Goal: Use online tool/utility: Utilize a website feature to perform a specific function

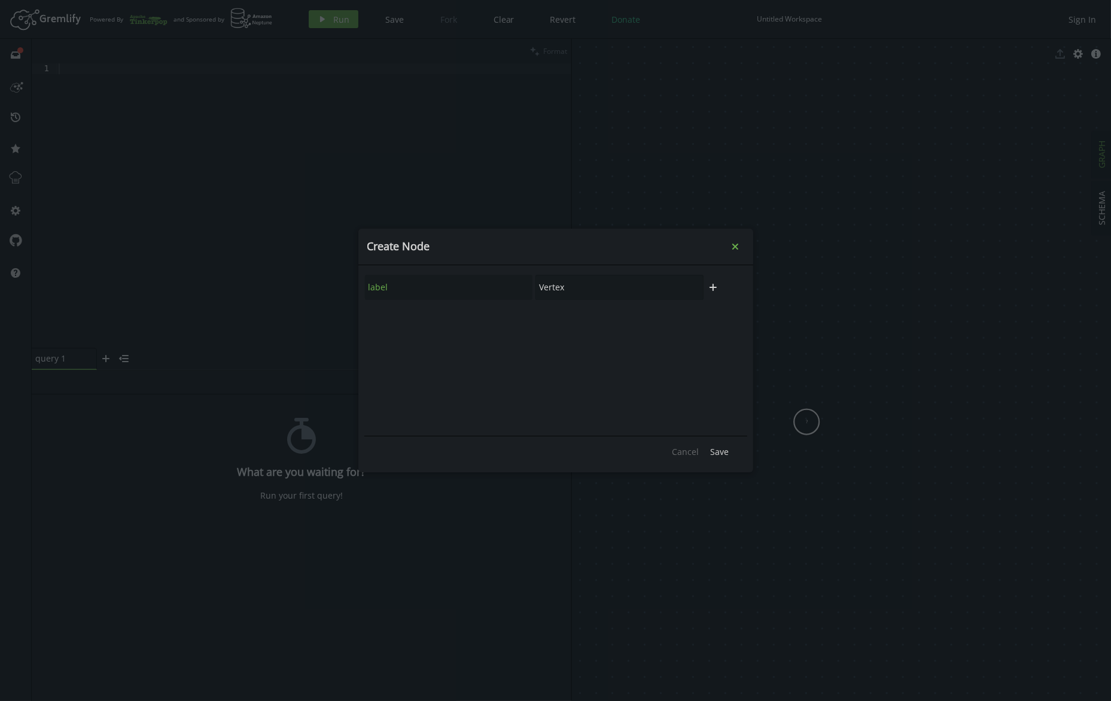
click at [734, 244] on icon "small-cross" at bounding box center [735, 247] width 12 height 12
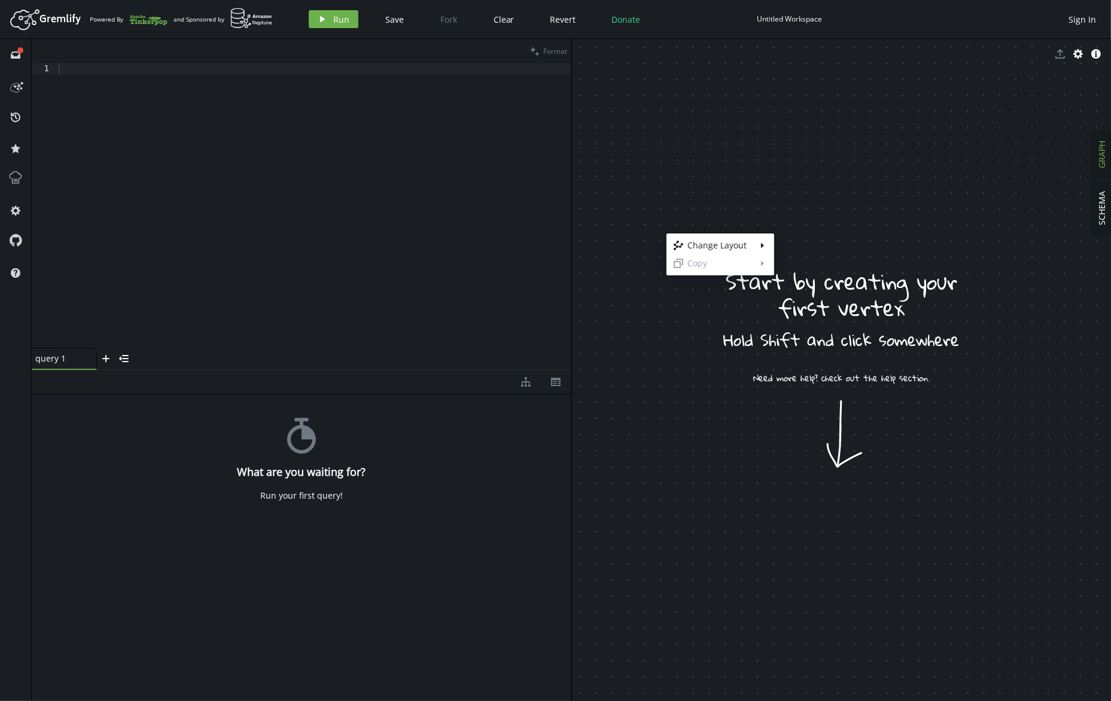
drag, startPoint x: 666, startPoint y: 233, endPoint x: 805, endPoint y: 238, distance: 138.9
click at [817, 226] on body "Artboard Created with Sketch. Powered By and Sponsored by play Run Save Fork Cl…" at bounding box center [555, 350] width 1111 height 701
drag, startPoint x: 811, startPoint y: 225, endPoint x: 722, endPoint y: 289, distance: 110.2
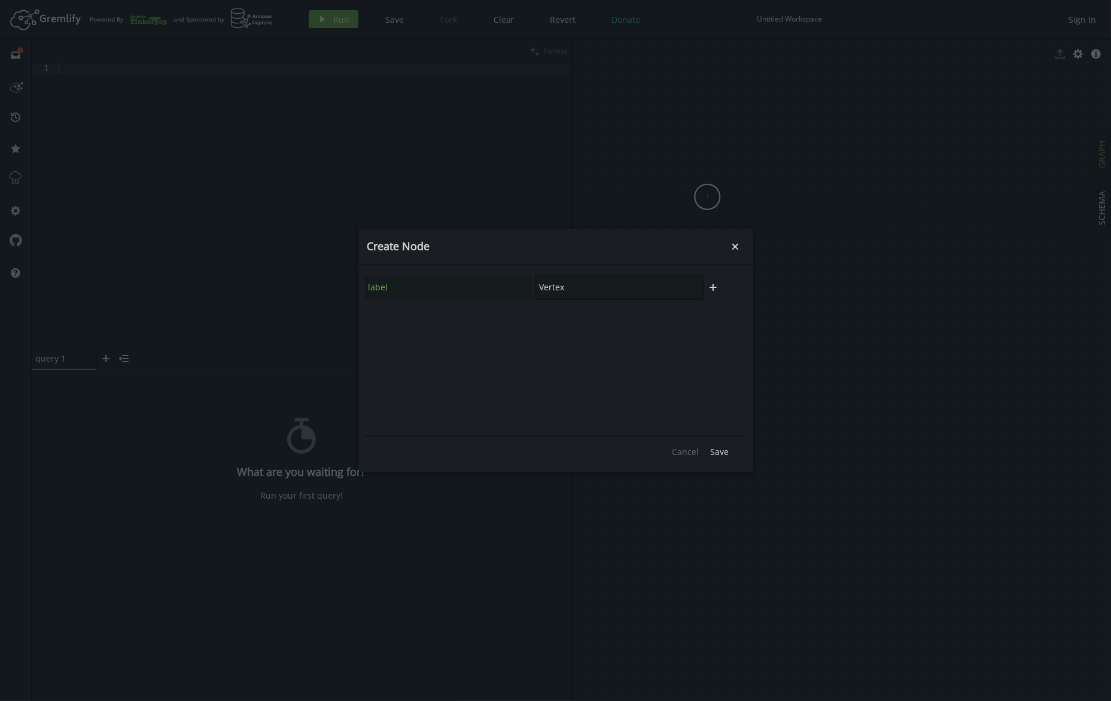
click at [589, 290] on input "Vertex" at bounding box center [619, 287] width 168 height 25
click at [598, 293] on input "Vertex" at bounding box center [619, 287] width 168 height 25
click at [531, 288] on div "label Vertex" at bounding box center [534, 287] width 340 height 26
click at [582, 291] on input "Vertex" at bounding box center [619, 287] width 168 height 25
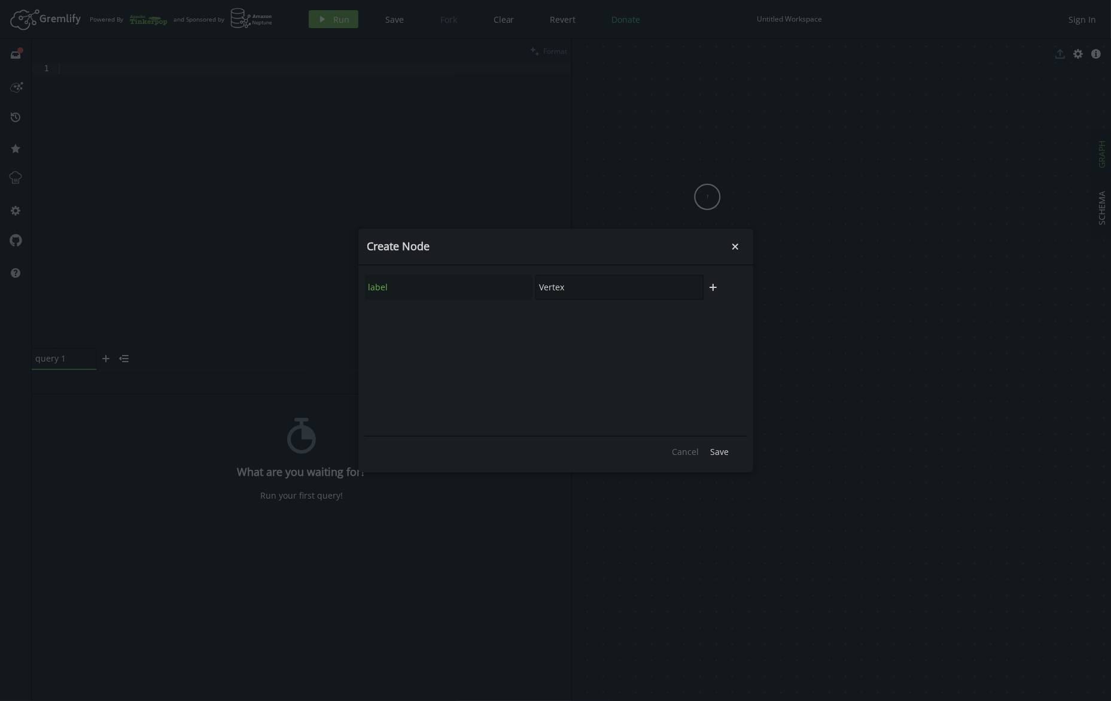
drag, startPoint x: 582, startPoint y: 291, endPoint x: 537, endPoint y: 286, distance: 45.7
click at [537, 285] on input "Vertex" at bounding box center [619, 287] width 168 height 25
type input "Asset"
click at [721, 452] on span "Save" at bounding box center [720, 451] width 19 height 11
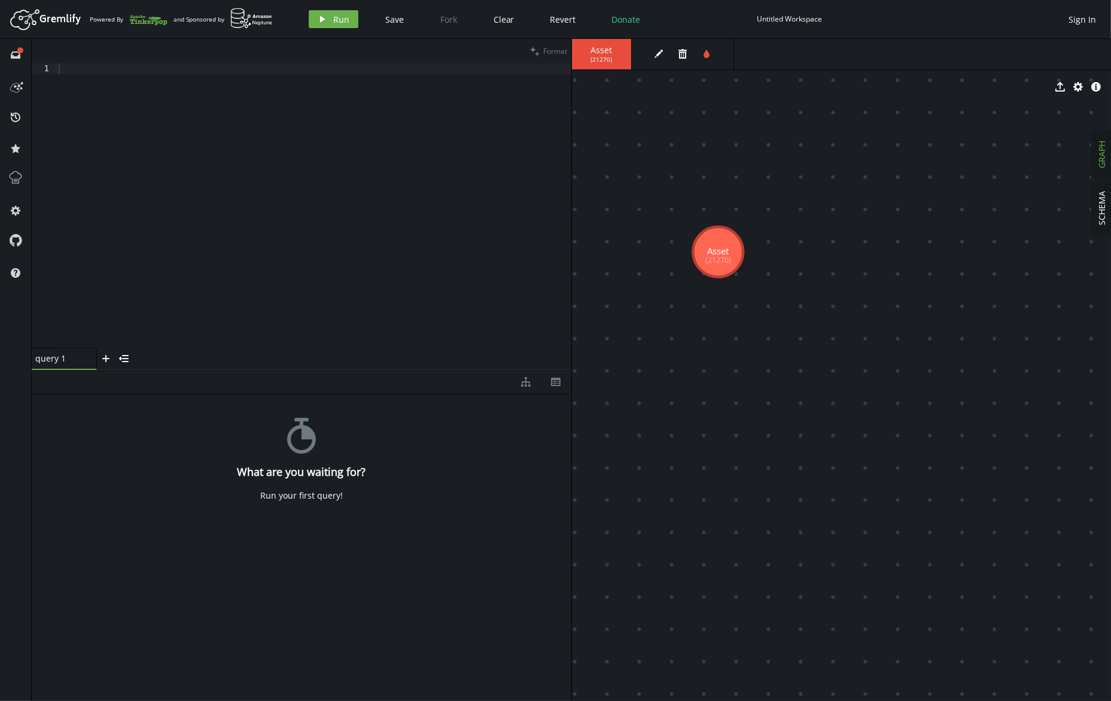
drag, startPoint x: 705, startPoint y: 274, endPoint x: 762, endPoint y: 316, distance: 70.5
drag, startPoint x: 718, startPoint y: 268, endPoint x: 693, endPoint y: 248, distance: 32.3
click at [656, 52] on icon "edit" at bounding box center [659, 54] width 10 height 10
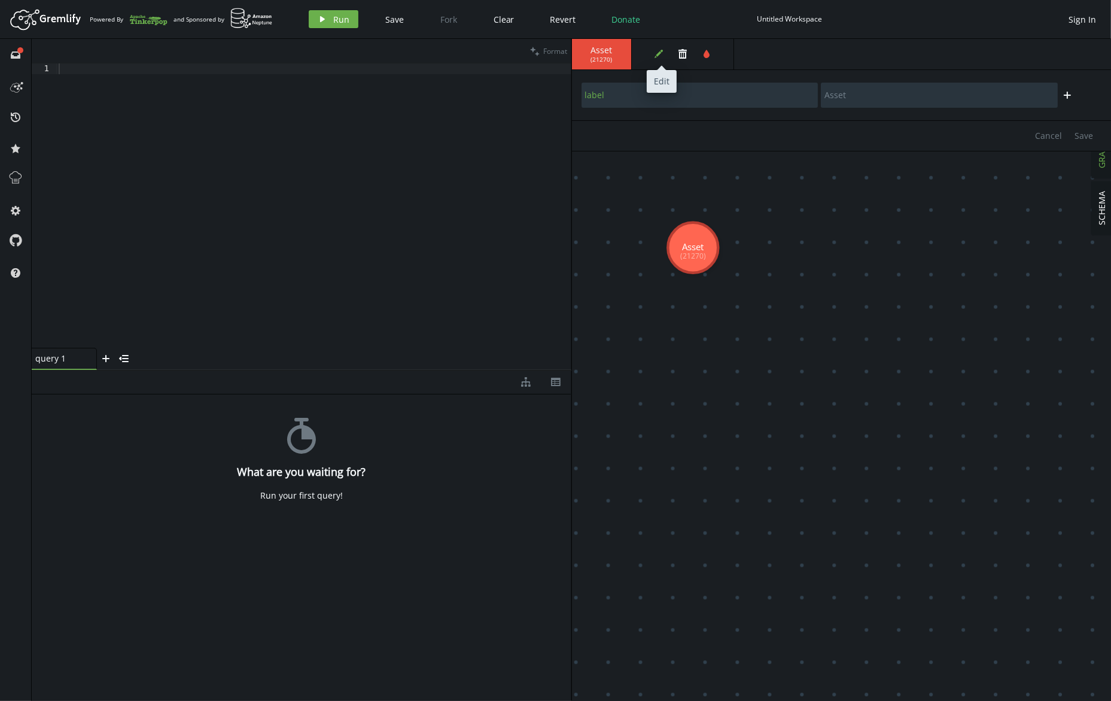
click at [658, 54] on icon "button" at bounding box center [658, 54] width 8 height 8
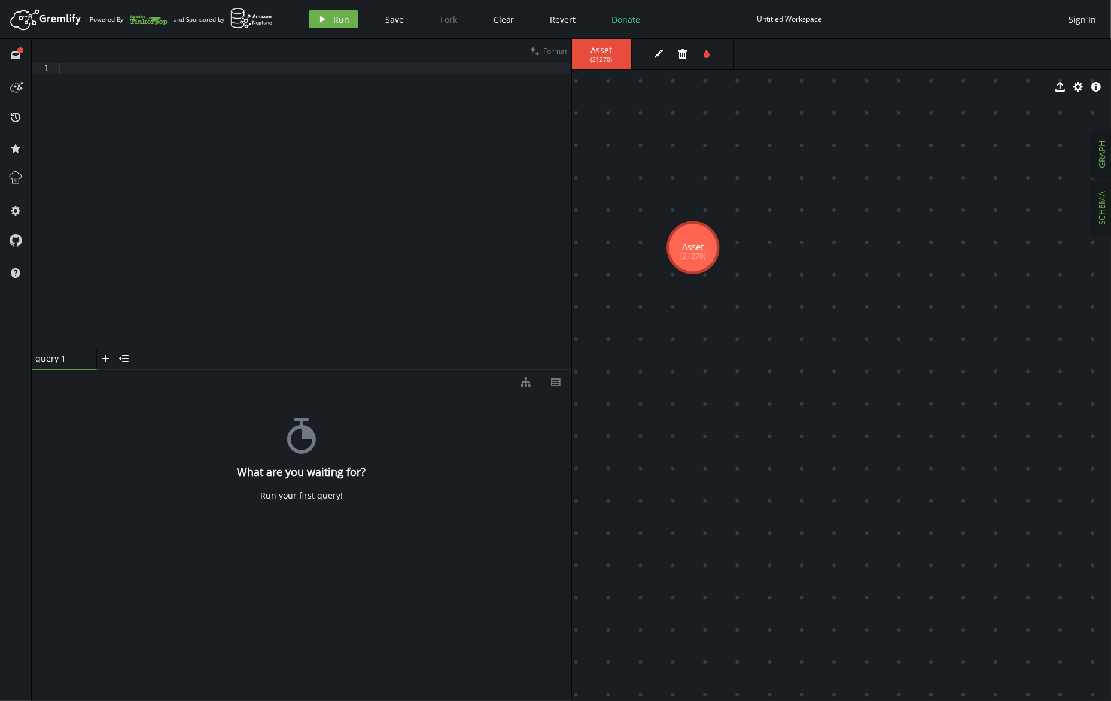
click at [1101, 210] on span "SCHEMA" at bounding box center [1102, 208] width 11 height 34
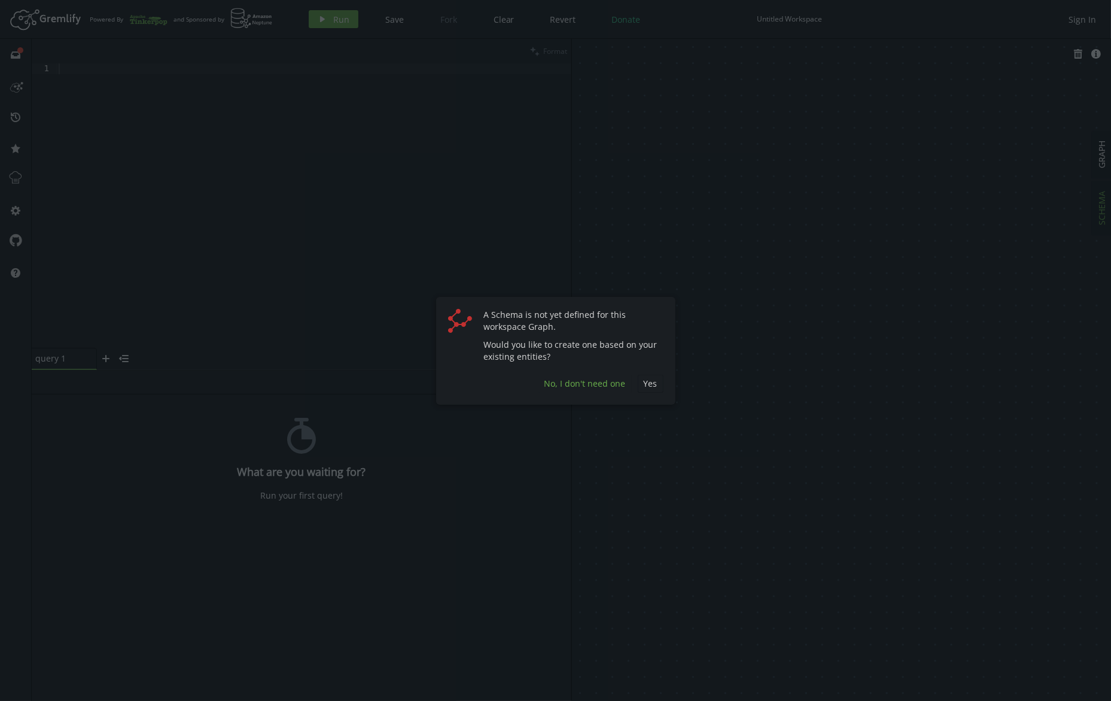
click at [601, 382] on span "No, I don't need one" at bounding box center [584, 383] width 81 height 11
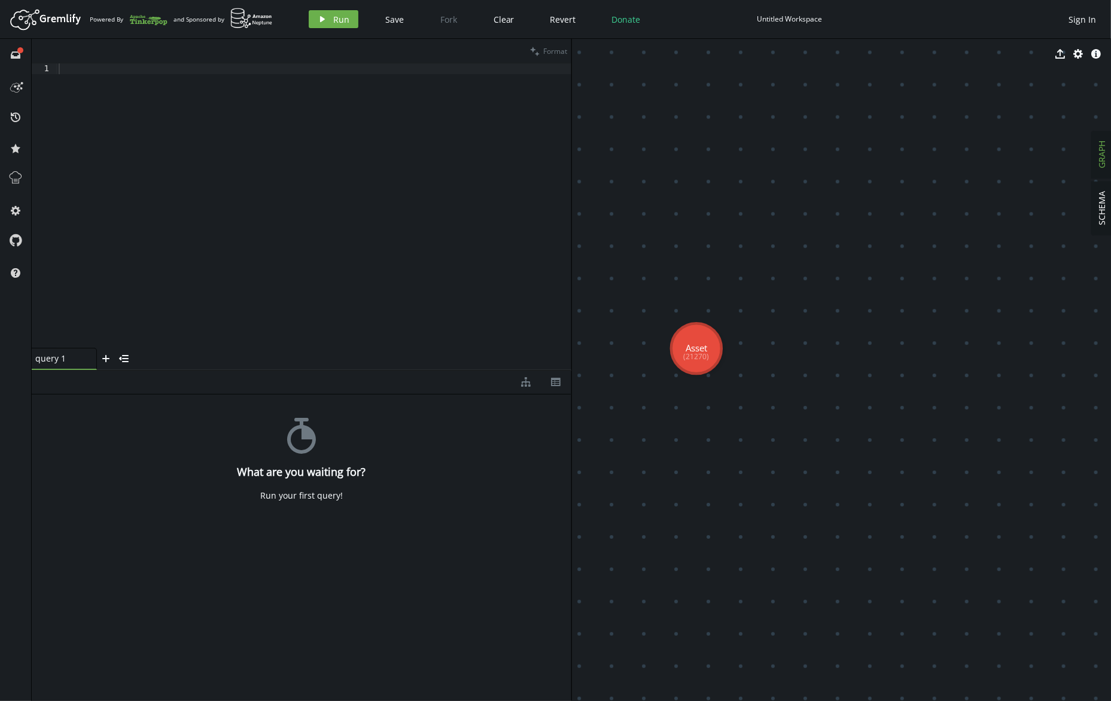
drag, startPoint x: 823, startPoint y: 394, endPoint x: 677, endPoint y: 372, distance: 148.2
drag, startPoint x: 709, startPoint y: 344, endPoint x: 798, endPoint y: 346, distance: 88.6
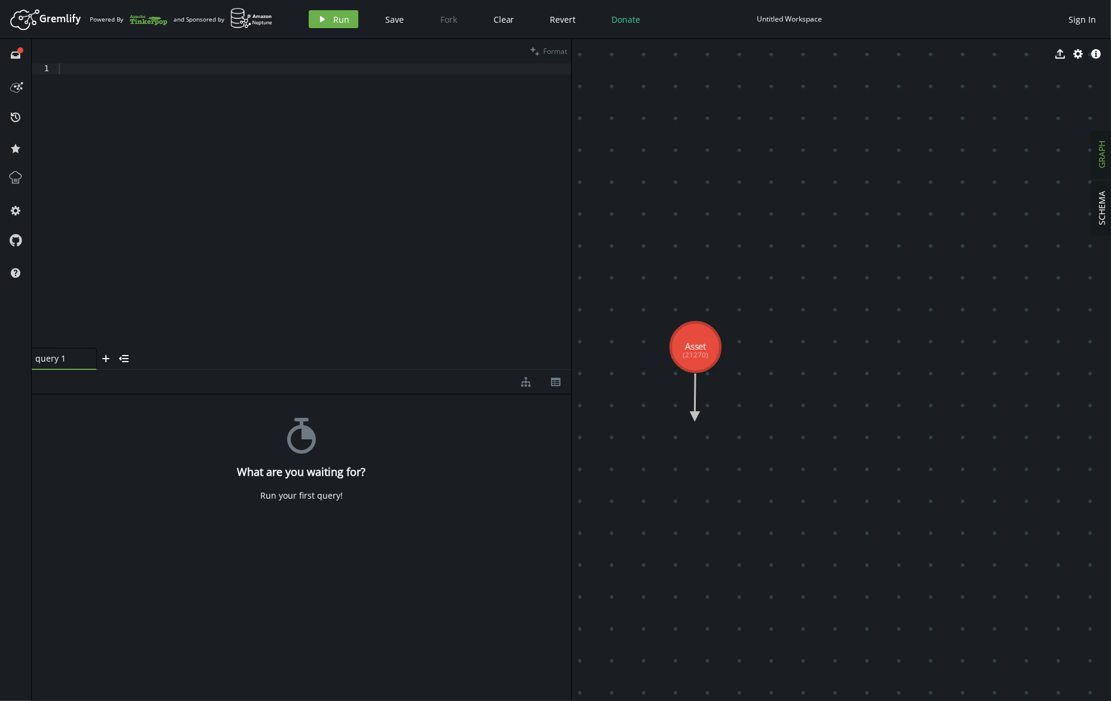
drag, startPoint x: 693, startPoint y: 358, endPoint x: 695, endPoint y: 417, distance: 58.7
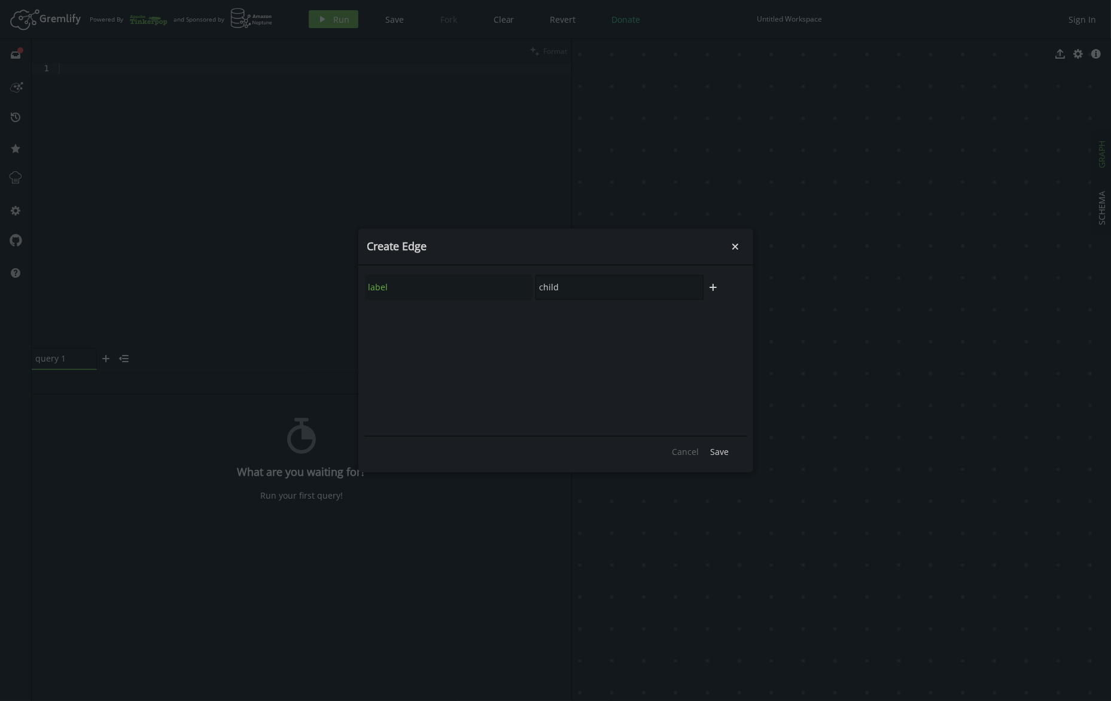
click at [640, 290] on input "child" at bounding box center [619, 287] width 168 height 25
type input "c"
type input "Media Asset"
click at [723, 454] on span "Save" at bounding box center [720, 451] width 19 height 11
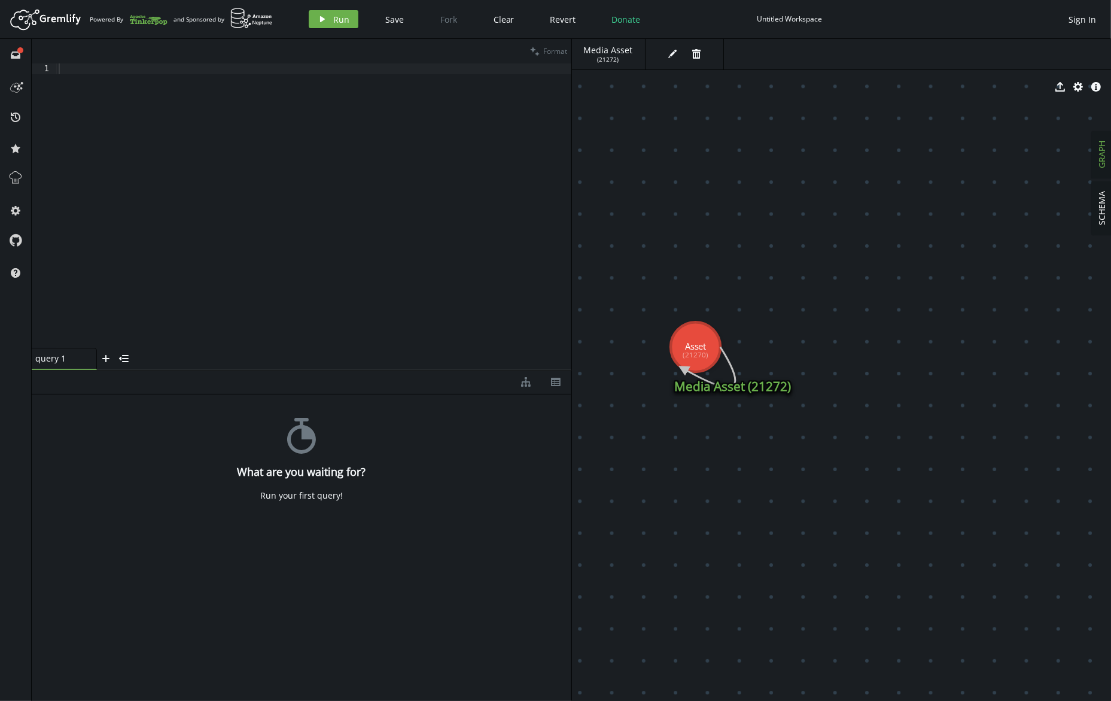
click at [716, 379] on icon at bounding box center [709, 367] width 52 height 40
click at [718, 385] on icon at bounding box center [709, 367] width 52 height 40
click at [699, 57] on button "trash" at bounding box center [696, 54] width 18 height 18
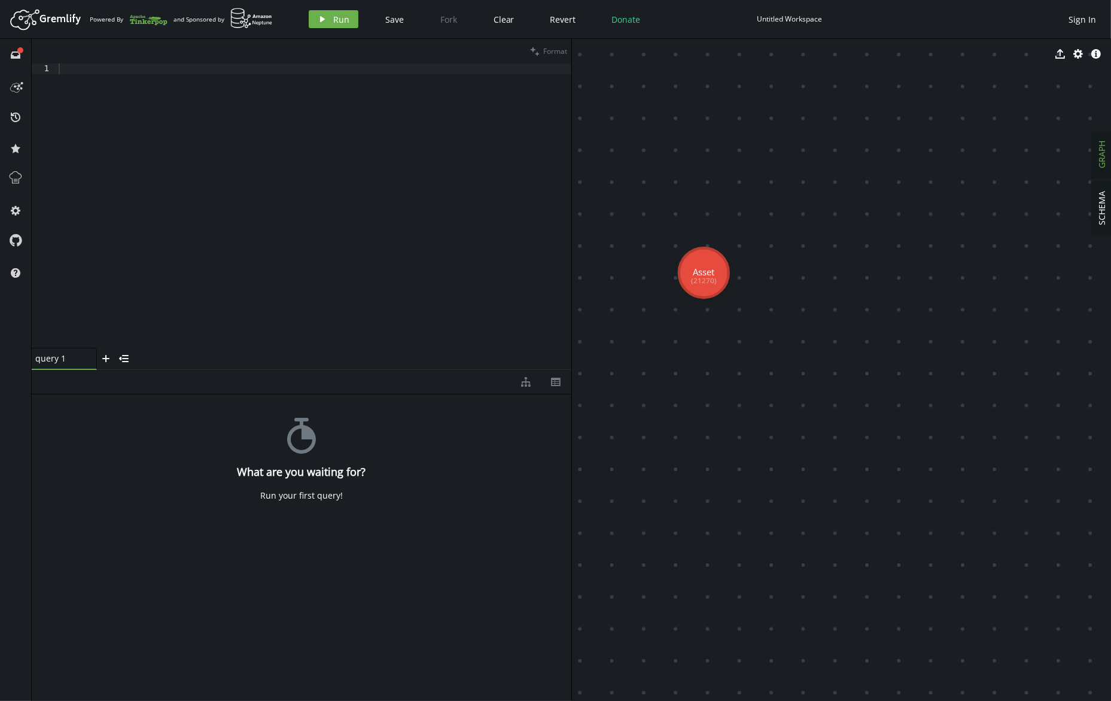
drag, startPoint x: 696, startPoint y: 354, endPoint x: 702, endPoint y: 270, distance: 84.0
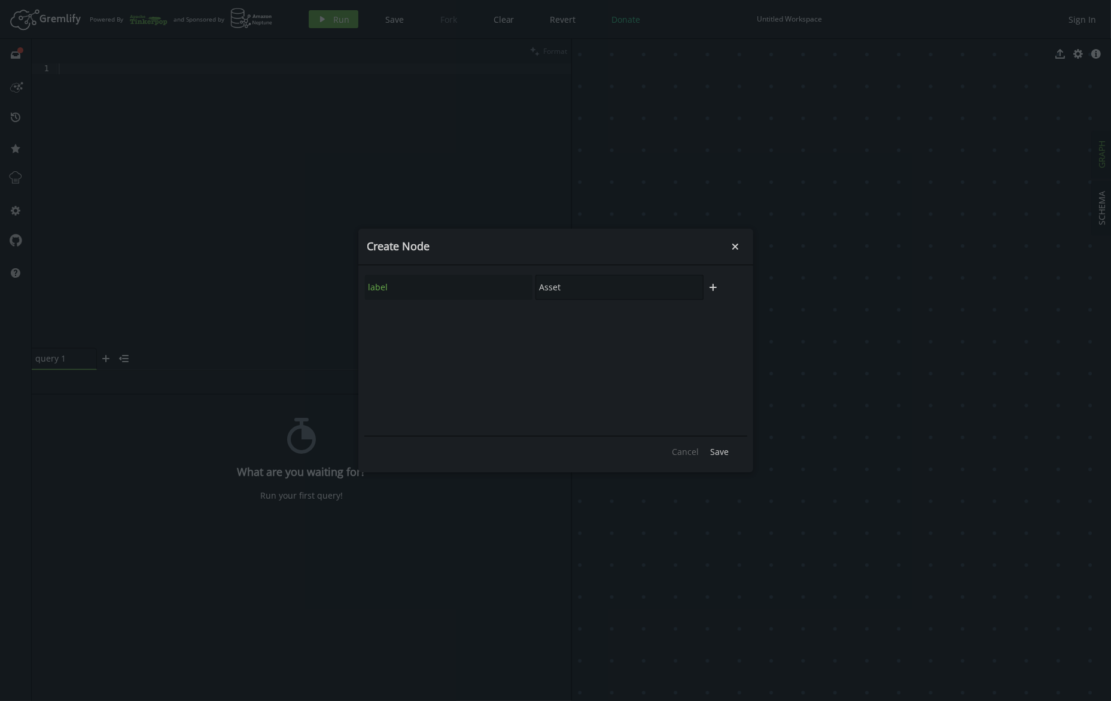
click at [564, 287] on input "Asset" at bounding box center [619, 287] width 168 height 25
click at [528, 287] on div "label Asset" at bounding box center [534, 287] width 340 height 26
type input "Media Asset"
click at [723, 452] on span "Save" at bounding box center [720, 451] width 19 height 11
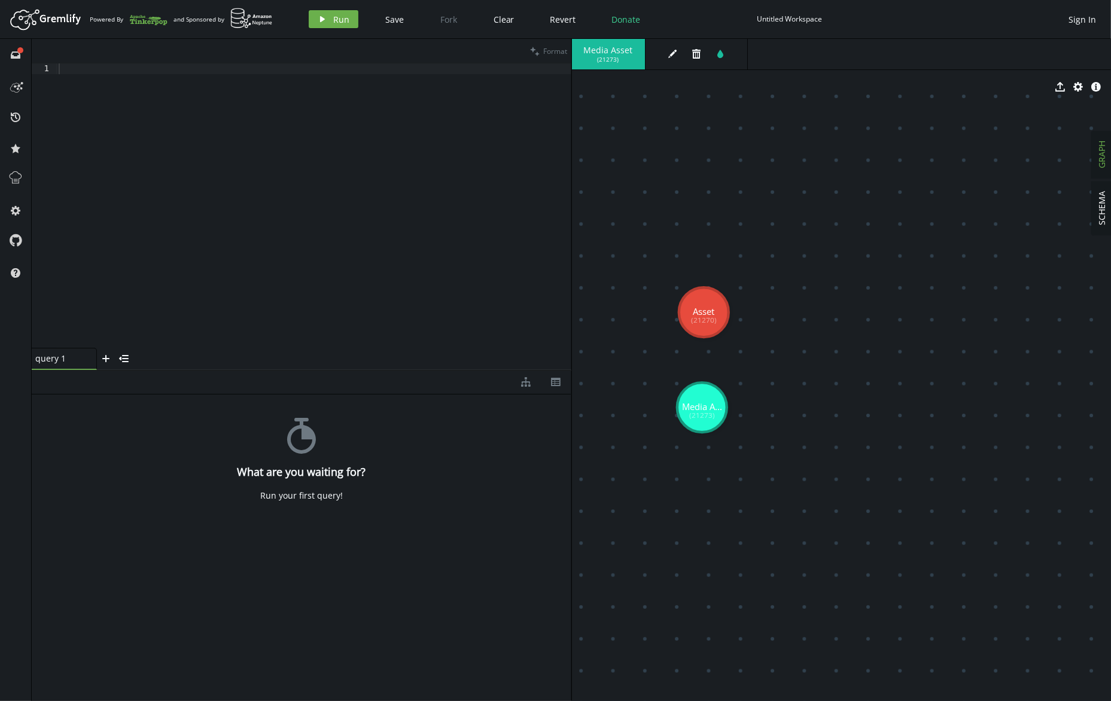
drag, startPoint x: 703, startPoint y: 297, endPoint x: 704, endPoint y: 340, distance: 43.1
drag, startPoint x: 705, startPoint y: 326, endPoint x: 702, endPoint y: 400, distance: 73.6
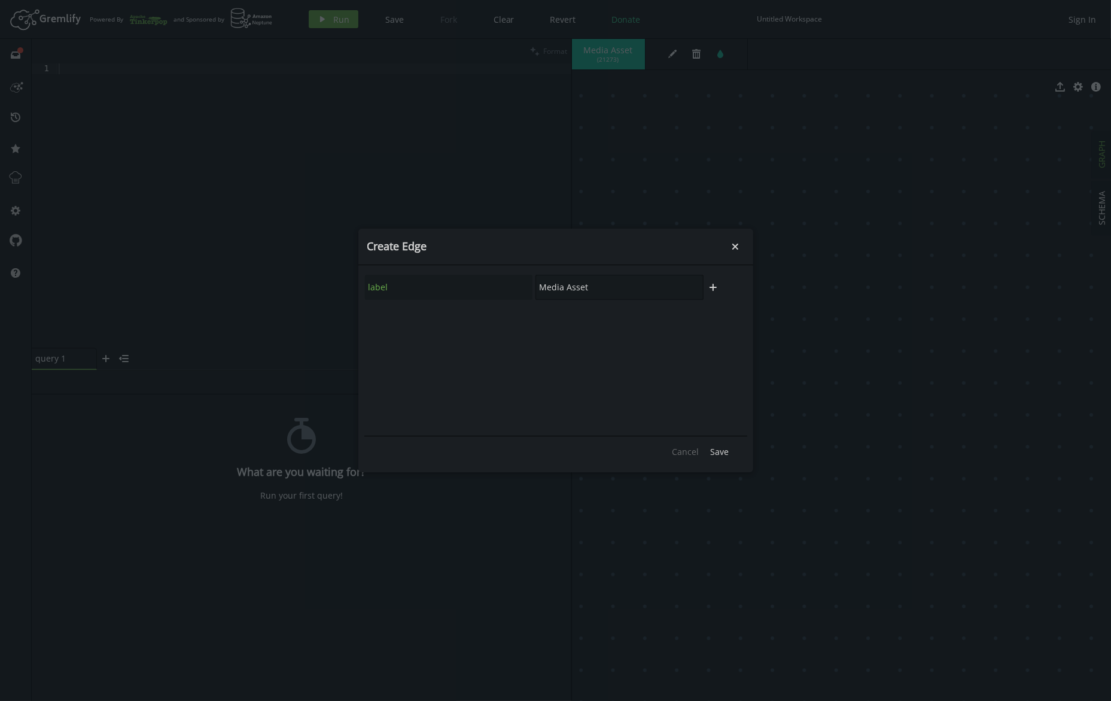
click at [599, 288] on input "Media Asset" at bounding box center [619, 287] width 168 height 25
drag, startPoint x: 604, startPoint y: 288, endPoint x: 539, endPoint y: 287, distance: 64.6
click at [539, 287] on input "Media Asset" at bounding box center [619, 287] width 168 height 25
click at [718, 287] on icon "plus" at bounding box center [713, 287] width 10 height 10
click at [732, 318] on icon "button" at bounding box center [731, 319] width 7 height 7
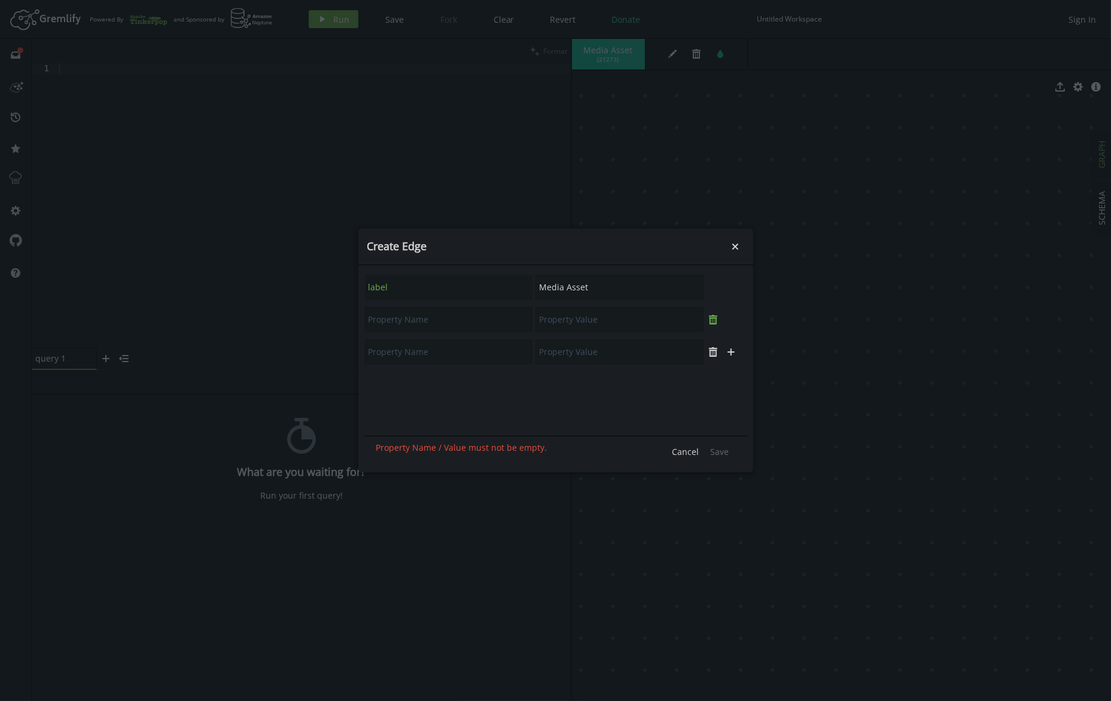
click at [719, 324] on button "trash" at bounding box center [713, 320] width 18 height 18
click at [716, 322] on icon "button" at bounding box center [713, 320] width 8 height 10
click at [604, 285] on input "Media Asset" at bounding box center [619, 287] width 168 height 25
drag, startPoint x: 613, startPoint y: 287, endPoint x: 535, endPoint y: 287, distance: 77.8
click at [535, 287] on input "Media Asset" at bounding box center [619, 287] width 168 height 25
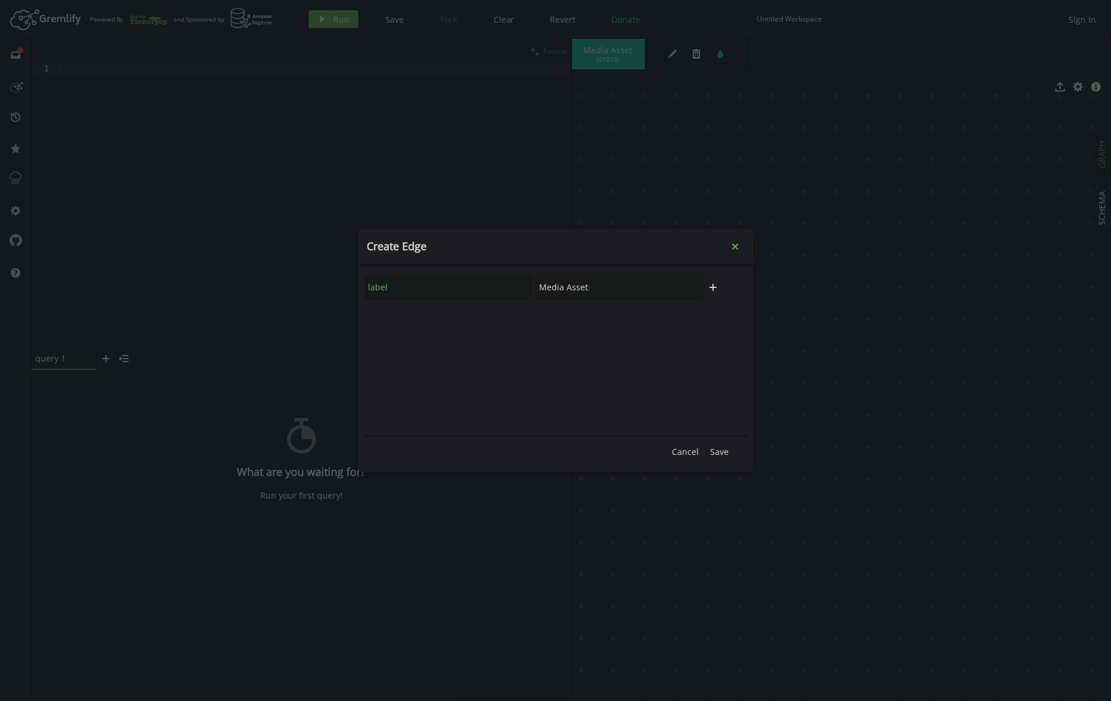
click at [735, 248] on icon "Close" at bounding box center [735, 247] width 6 height 6
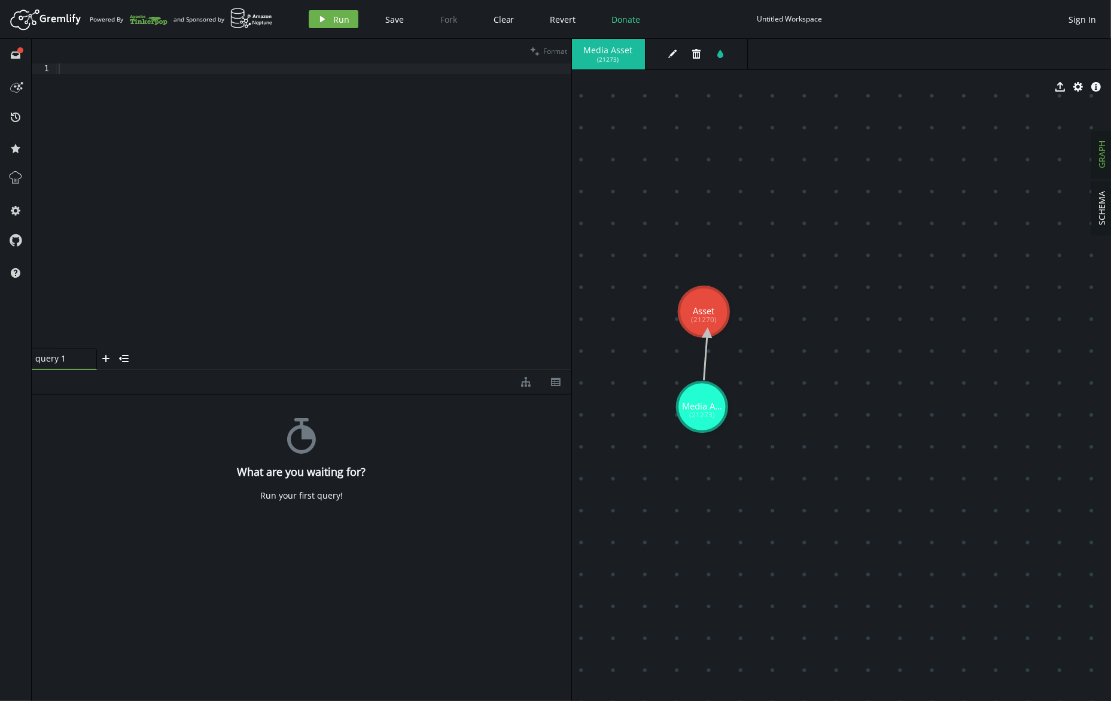
drag, startPoint x: 701, startPoint y: 388, endPoint x: 705, endPoint y: 333, distance: 55.2
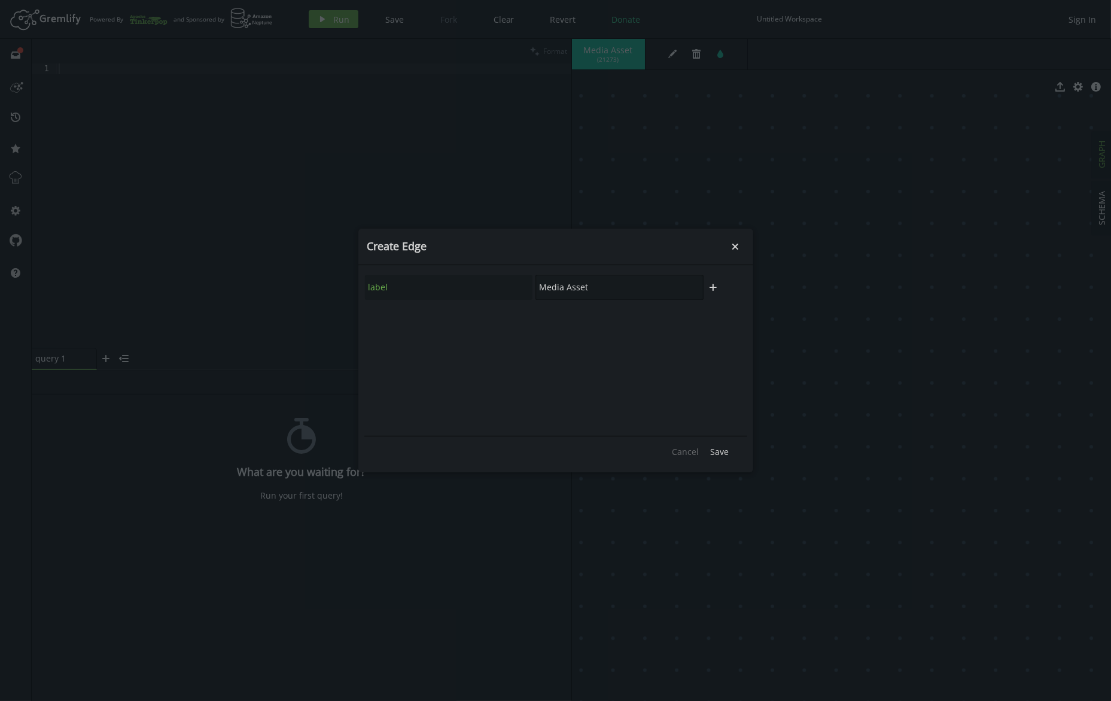
click at [592, 288] on input "Media Asset" at bounding box center [619, 287] width 168 height 25
drag, startPoint x: 604, startPoint y: 287, endPoint x: 536, endPoint y: 285, distance: 68.2
click at [536, 285] on input "Media Asset" at bounding box center [619, 287] width 168 height 25
type input "is-a"
click at [719, 450] on span "Save" at bounding box center [720, 451] width 19 height 11
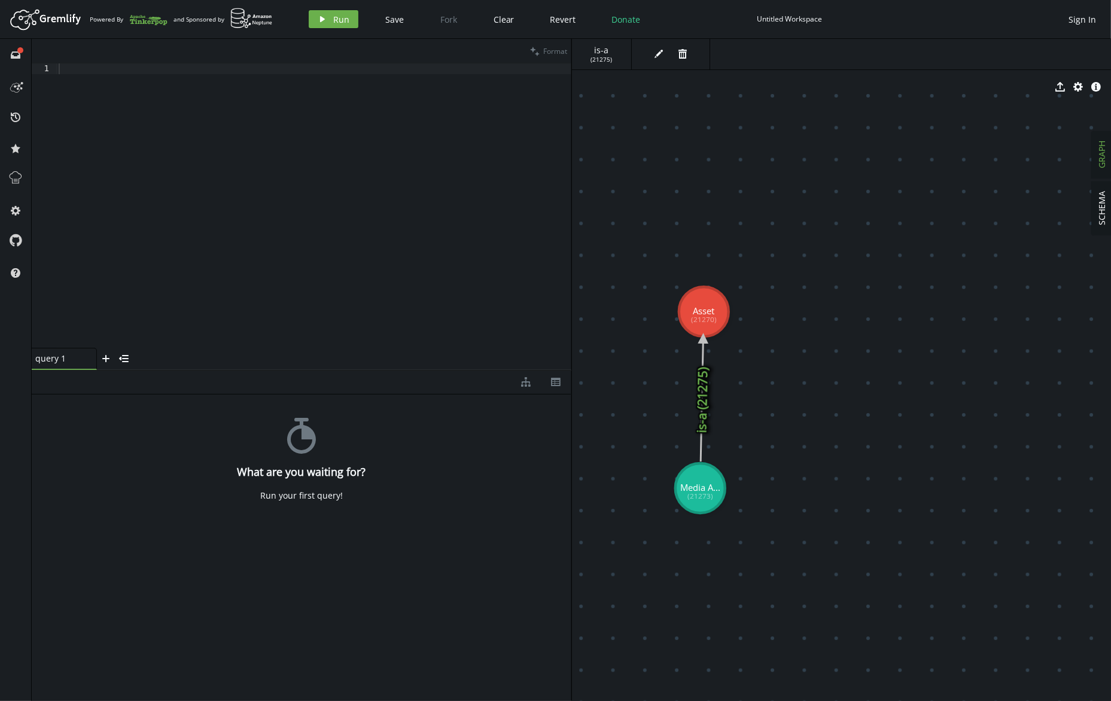
drag, startPoint x: 699, startPoint y: 418, endPoint x: 700, endPoint y: 488, distance: 70.0
click at [16, 89] on icon at bounding box center [15, 85] width 19 height 19
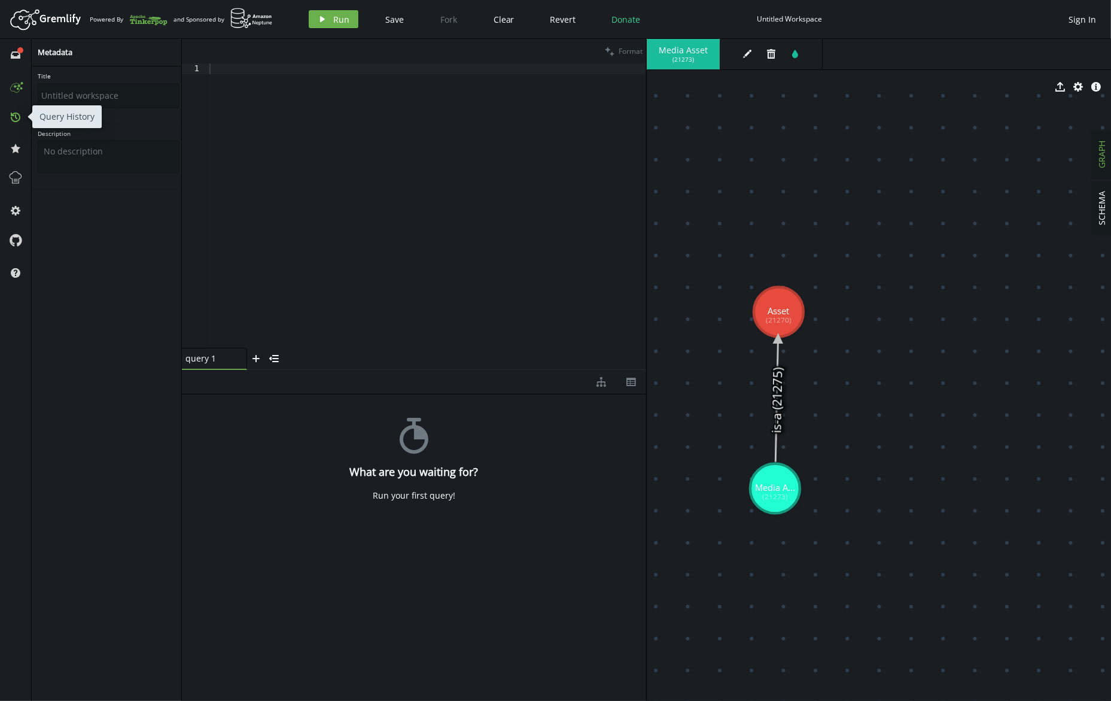
click at [14, 118] on icon "history" at bounding box center [16, 117] width 10 height 10
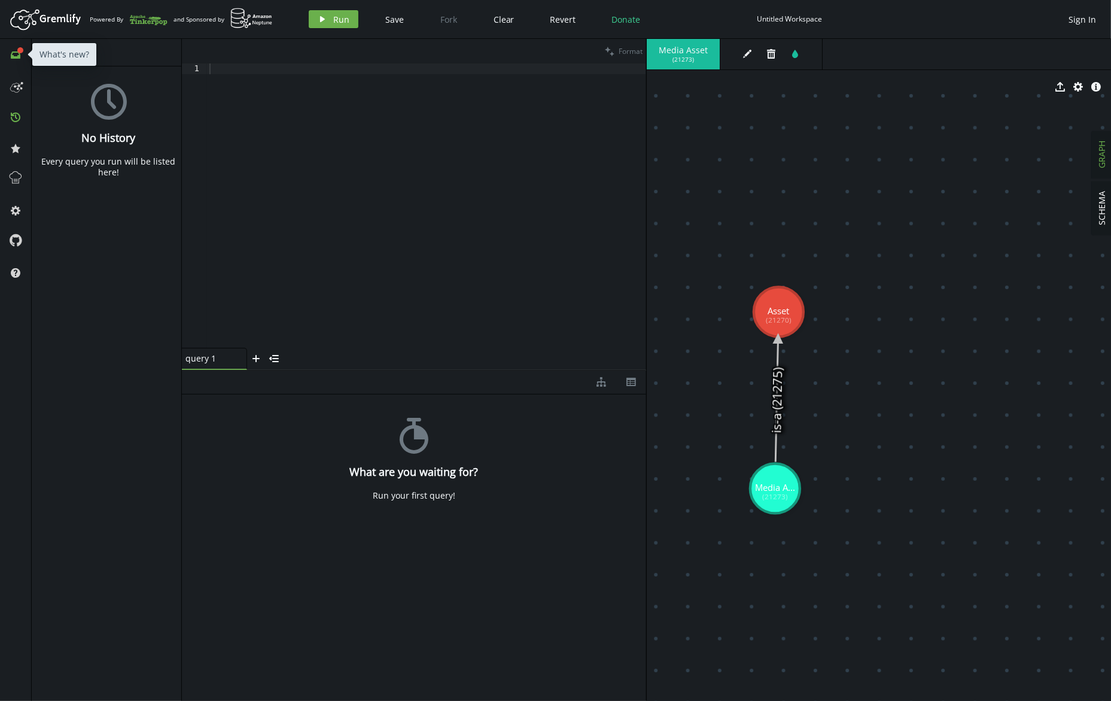
click at [17, 54] on icon "inbox" at bounding box center [16, 55] width 10 height 10
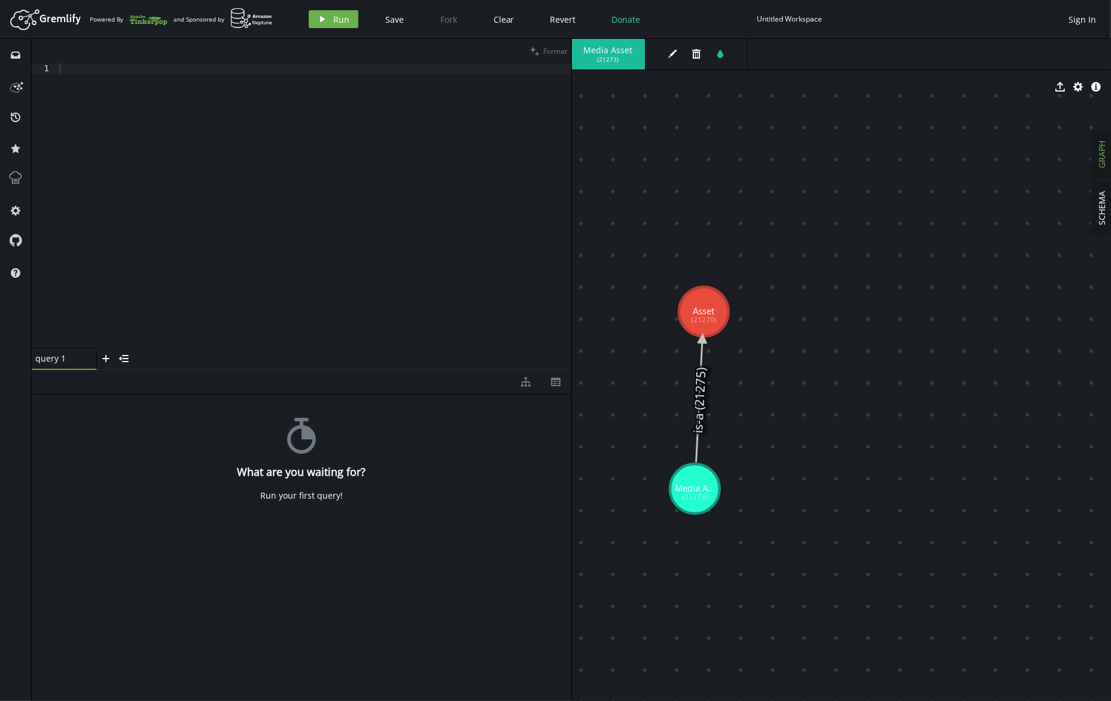
drag, startPoint x: 710, startPoint y: 488, endPoint x: 695, endPoint y: 489, distance: 15.0
click at [1103, 214] on span "SCHEMA" at bounding box center [1102, 208] width 11 height 34
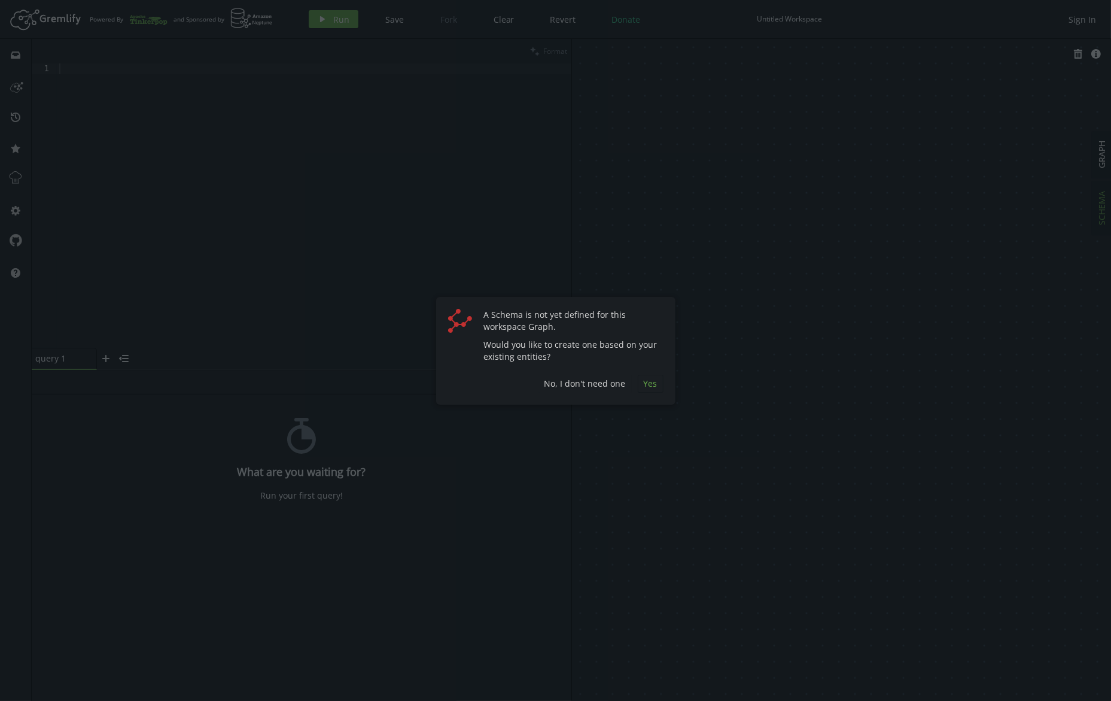
click at [652, 383] on span "Yes" at bounding box center [651, 383] width 14 height 11
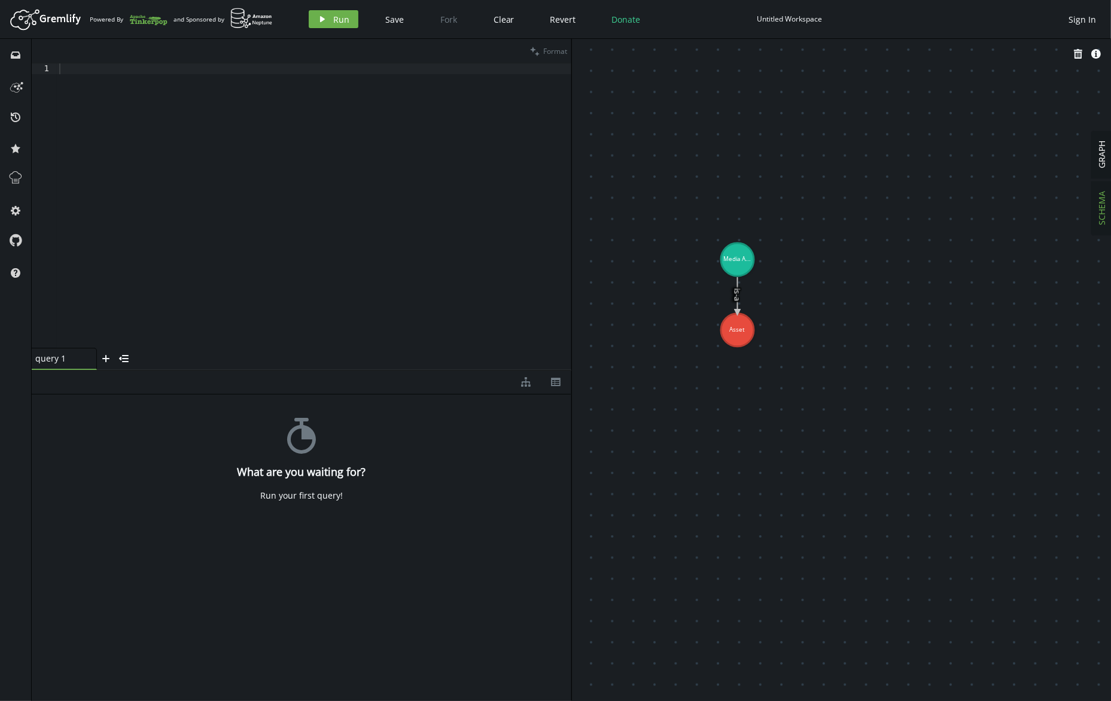
drag, startPoint x: 649, startPoint y: 129, endPoint x: 855, endPoint y: 333, distance: 289.4
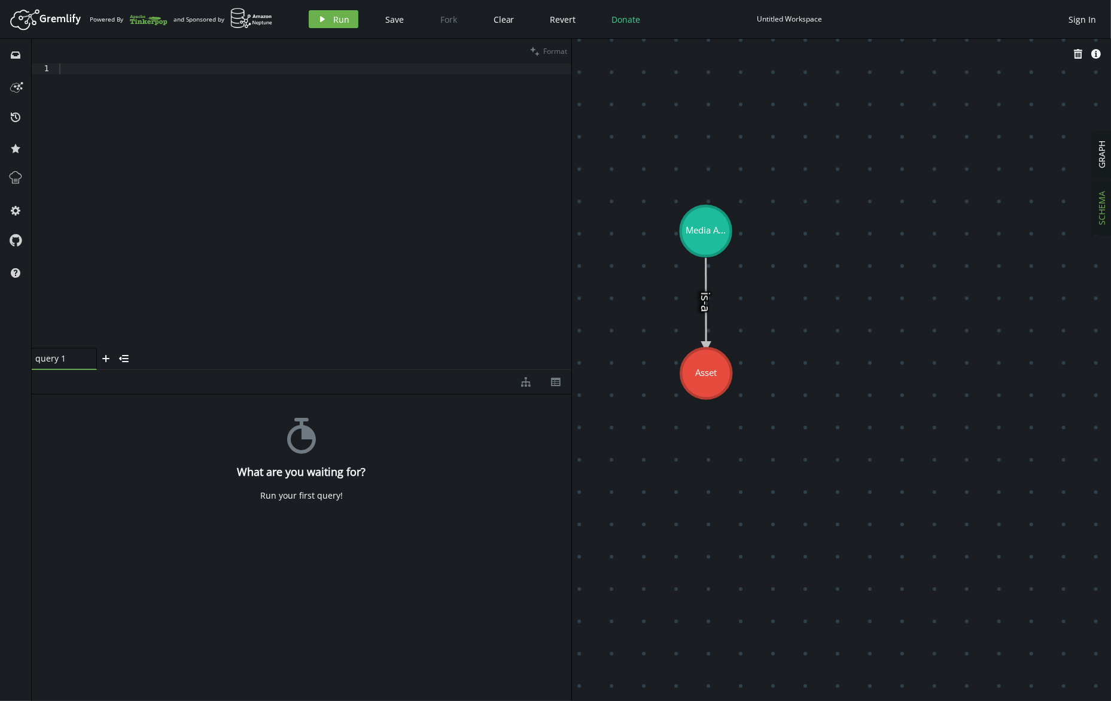
drag, startPoint x: 702, startPoint y: 344, endPoint x: 706, endPoint y: 373, distance: 29.6
click at [285, 272] on div at bounding box center [314, 216] width 515 height 306
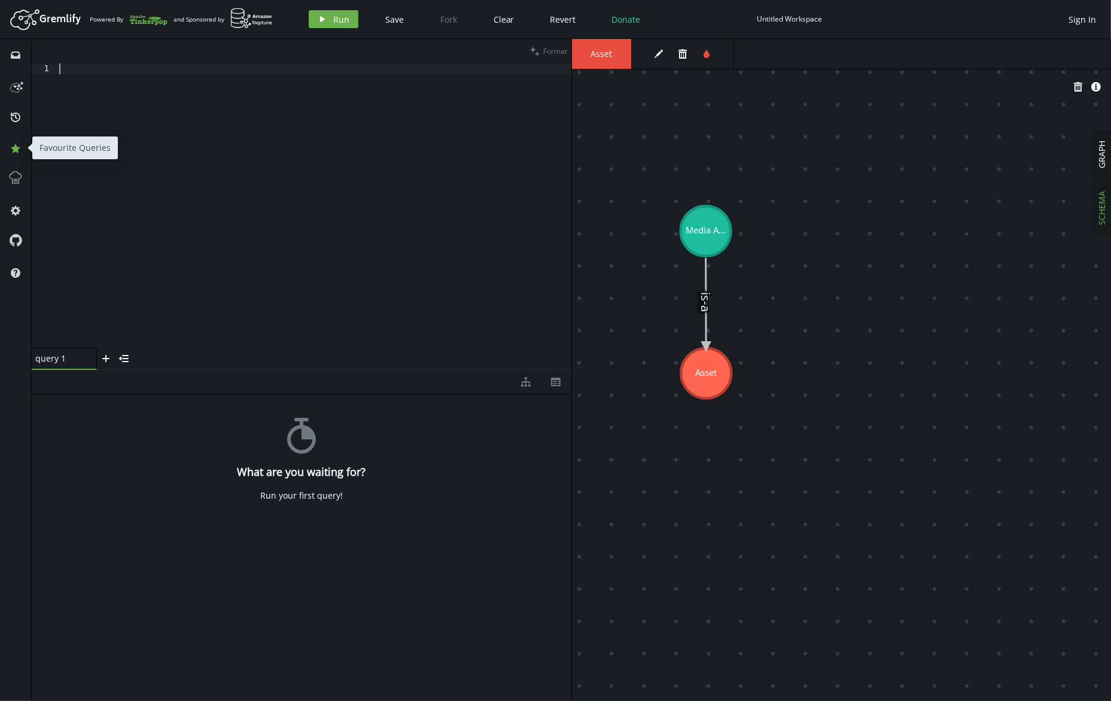
click at [15, 150] on icon at bounding box center [16, 149] width 10 height 10
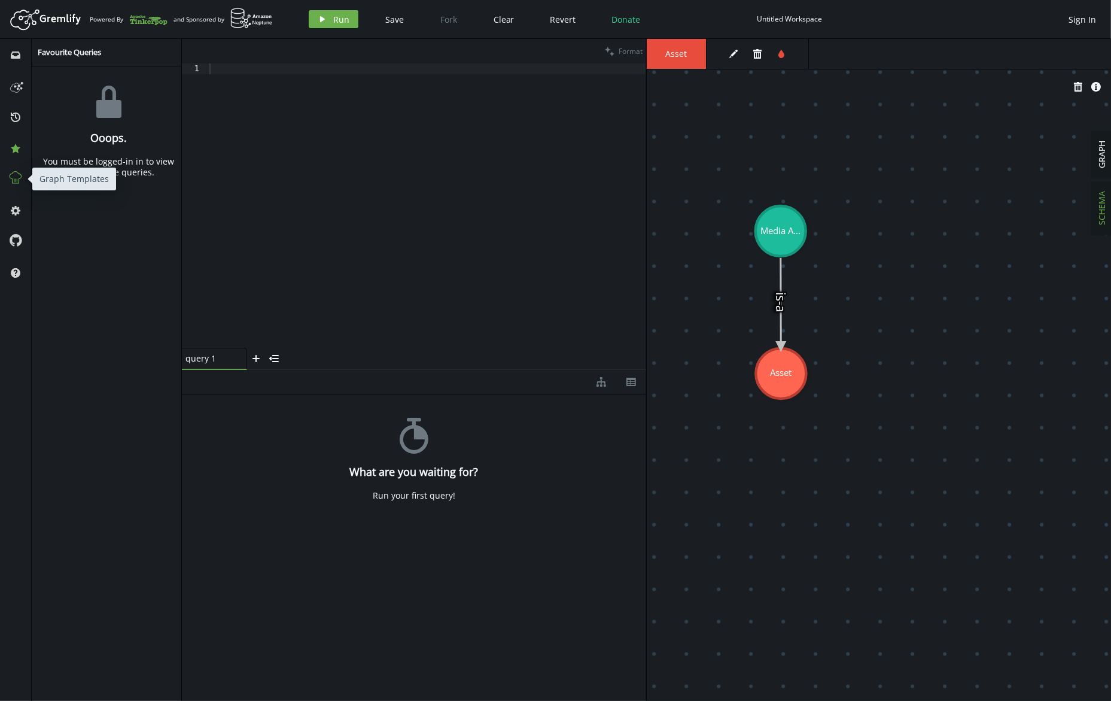
click at [18, 174] on icon at bounding box center [16, 178] width 16 height 16
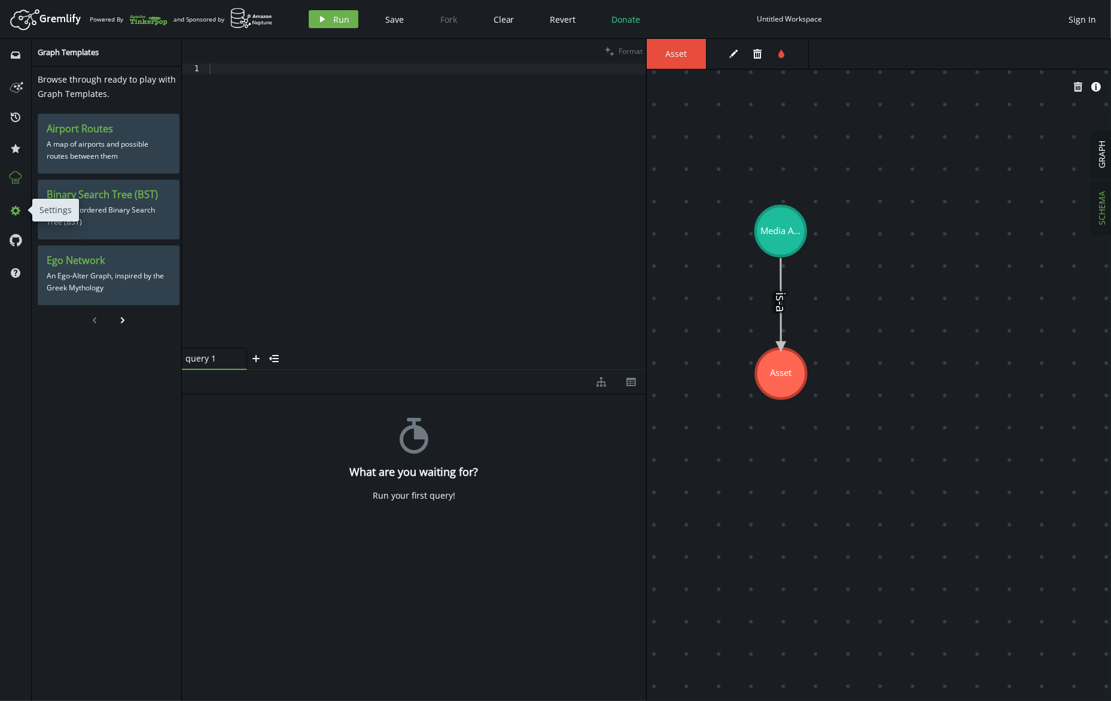
click at [13, 209] on icon at bounding box center [16, 211] width 10 height 10
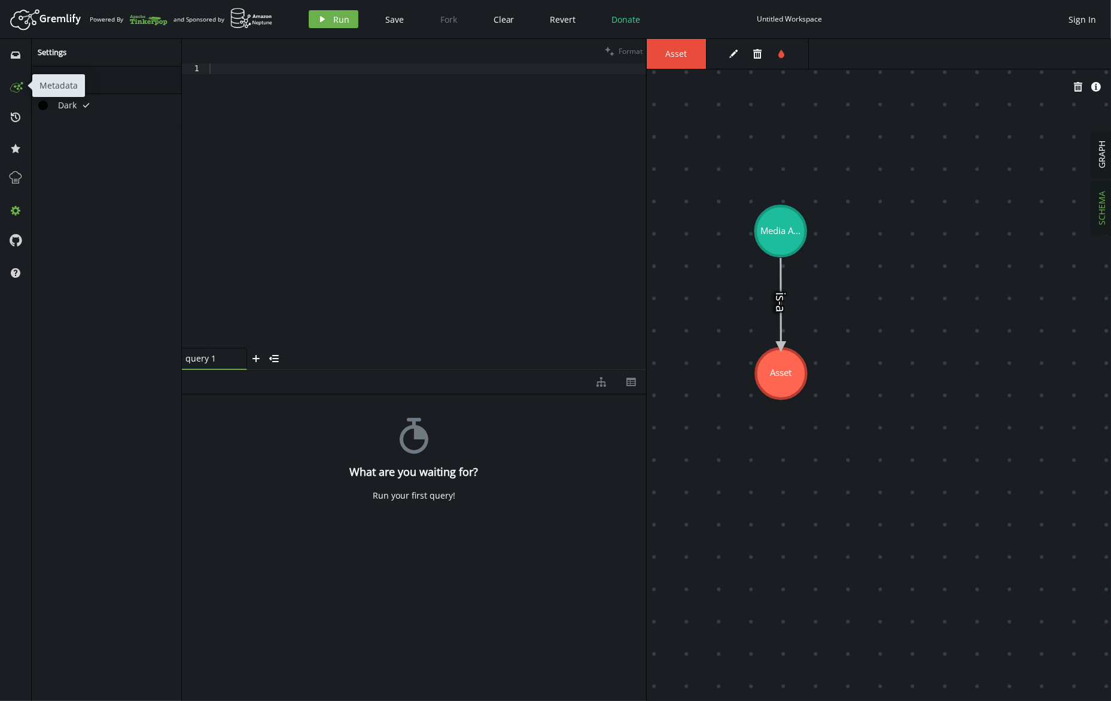
click at [20, 87] on icon at bounding box center [15, 85] width 19 height 19
click at [17, 60] on button "inbox" at bounding box center [15, 54] width 19 height 19
click at [25, 92] on icon at bounding box center [15, 85] width 19 height 19
